Goal: Information Seeking & Learning: Learn about a topic

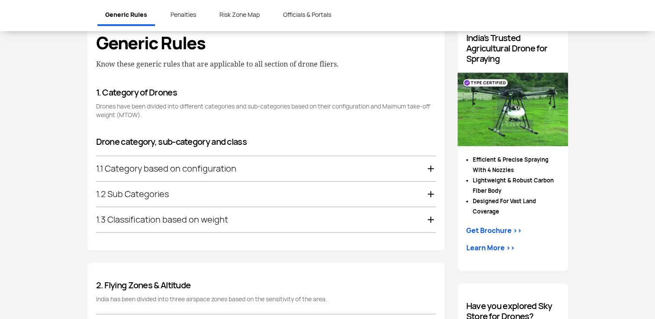
scroll to position [446, 0]
click at [264, 164] on div "1.1 Category based on configuration" at bounding box center [266, 169] width 340 height 25
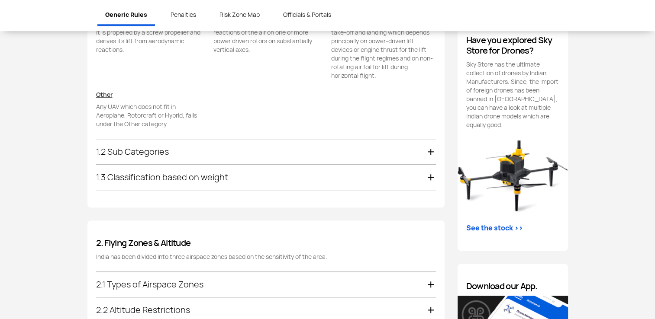
scroll to position [713, 0]
click at [243, 153] on div "1.2 Sub Categories" at bounding box center [266, 151] width 340 height 25
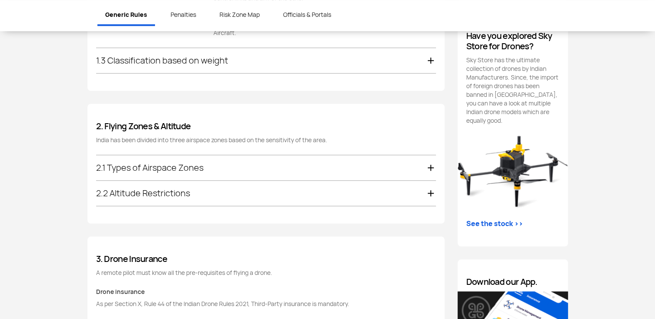
scroll to position [752, 0]
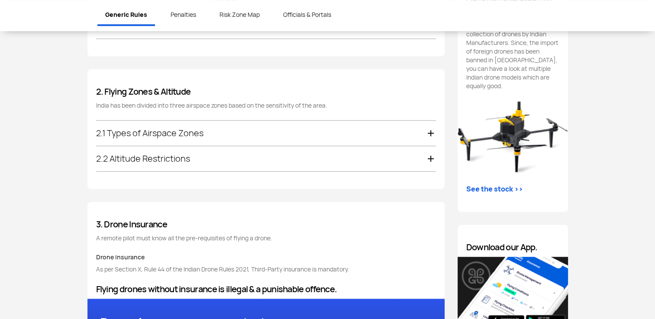
click at [233, 130] on div "2.1 Types of Airspace Zones" at bounding box center [266, 133] width 340 height 25
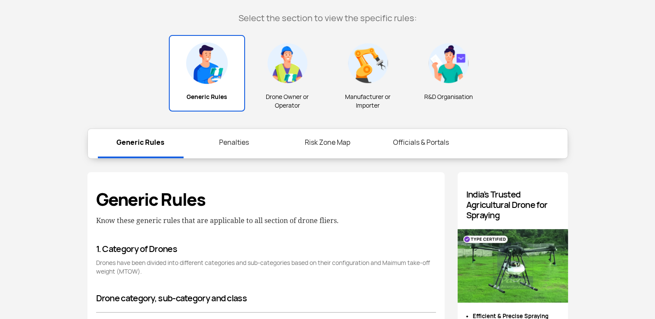
scroll to position [289, 0]
click at [241, 139] on link "Penalties" at bounding box center [234, 143] width 86 height 28
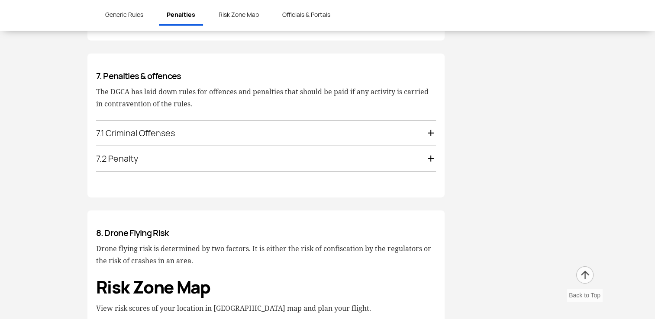
scroll to position [2067, 0]
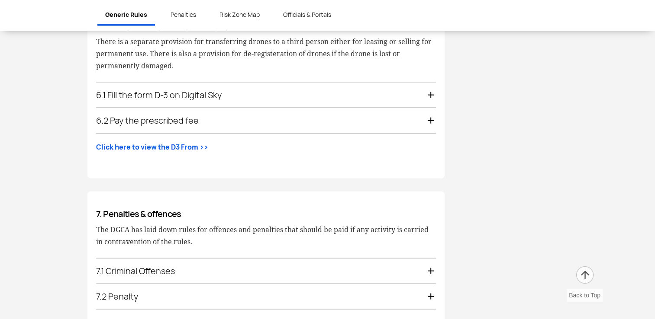
click at [249, 11] on link "Risk Zone Map" at bounding box center [240, 14] width 56 height 19
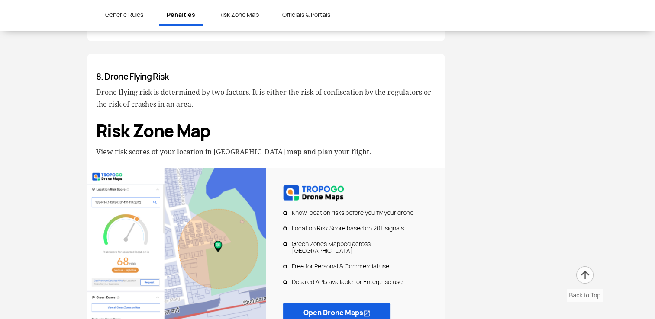
scroll to position [2225, 0]
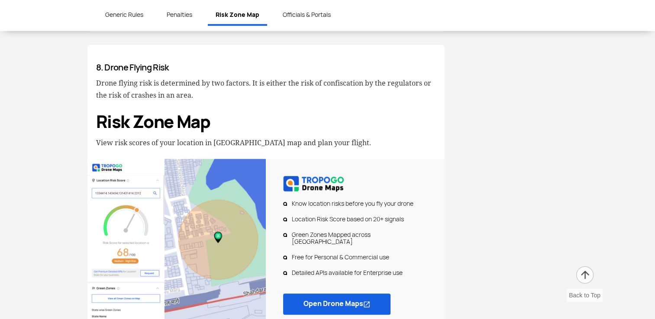
click at [312, 17] on link "Officials & Portals" at bounding box center [307, 14] width 64 height 19
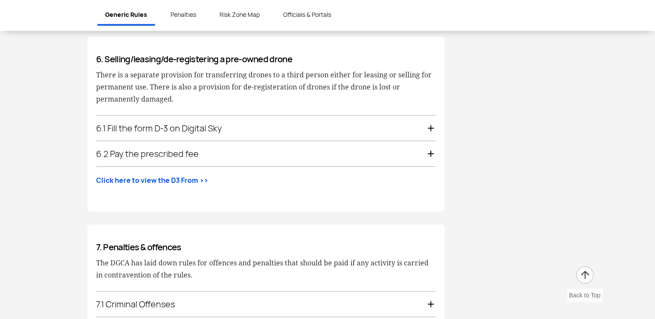
scroll to position [1871, 0]
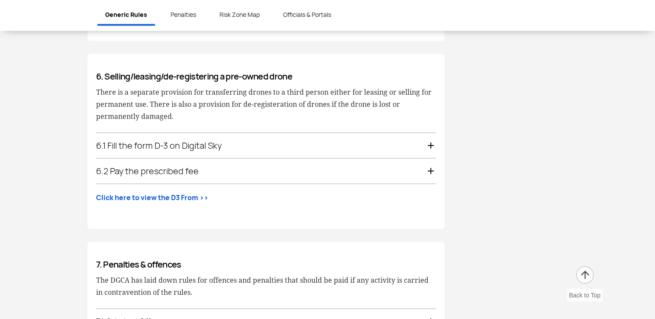
click at [249, 142] on div "6.1 Fill the form D-3 on Digital Sky" at bounding box center [266, 145] width 340 height 25
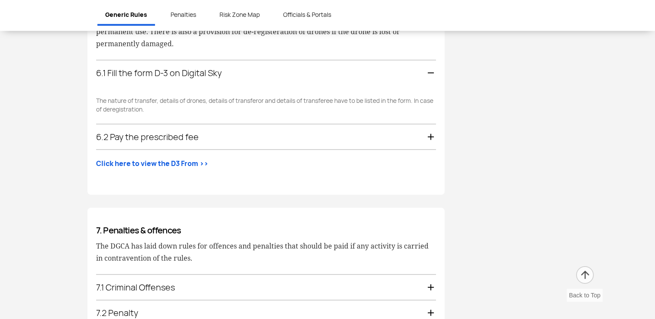
scroll to position [1769, 0]
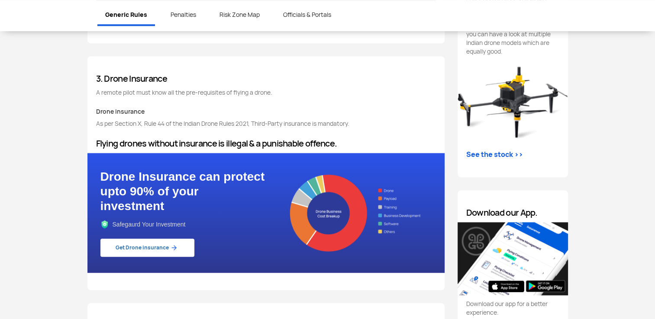
click at [234, 14] on link "Risk Zone Map" at bounding box center [240, 14] width 56 height 19
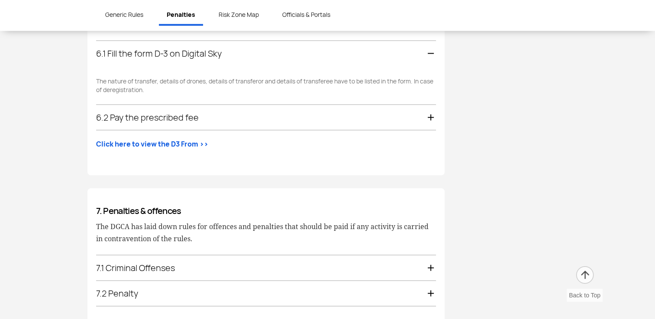
scroll to position [2082, 0]
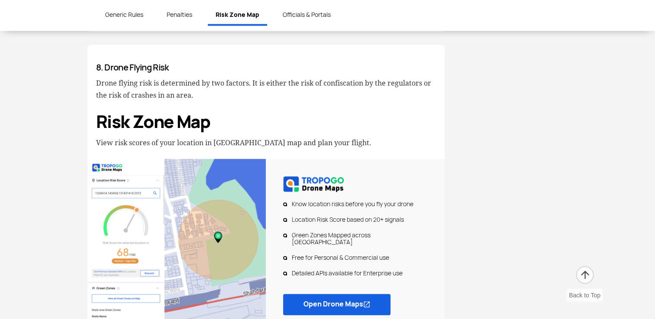
click at [234, 14] on link "Risk Zone Map" at bounding box center [237, 15] width 59 height 21
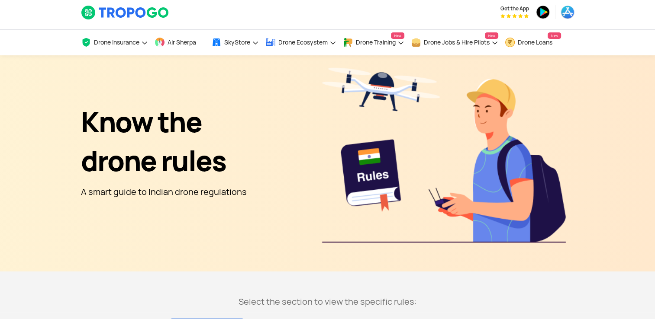
scroll to position [0, 0]
